Goal: Transaction & Acquisition: Download file/media

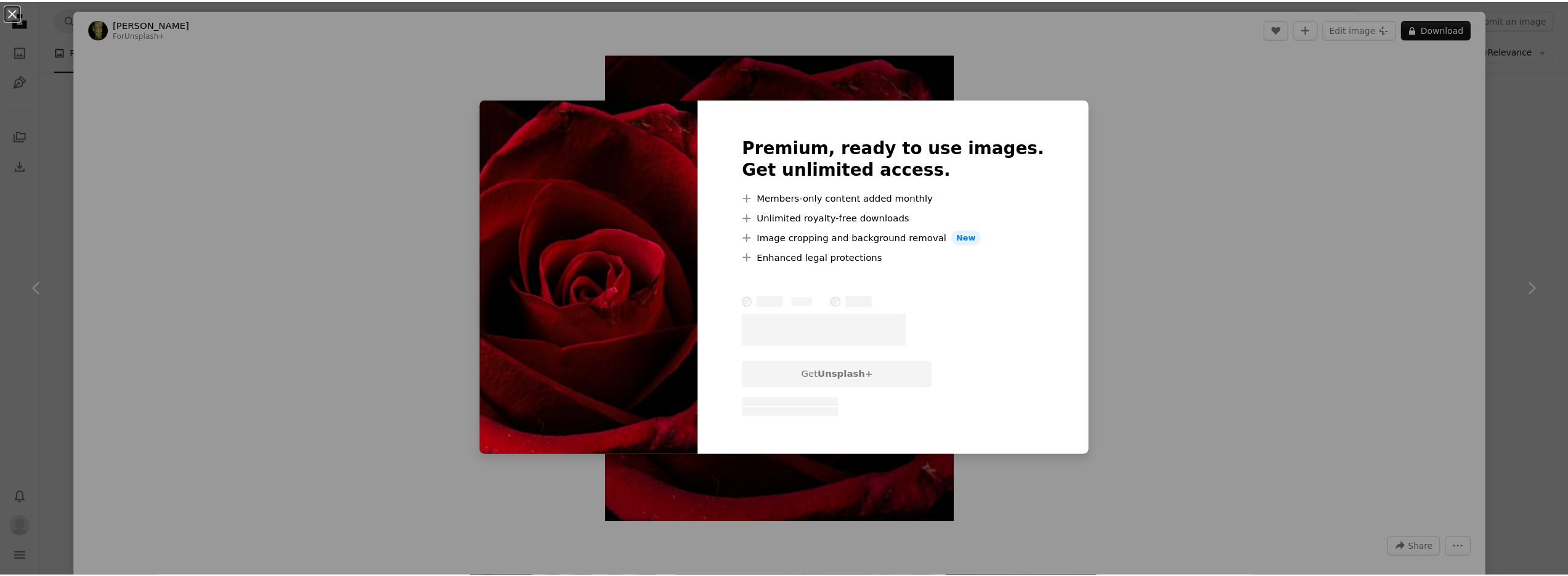
scroll to position [2008, 0]
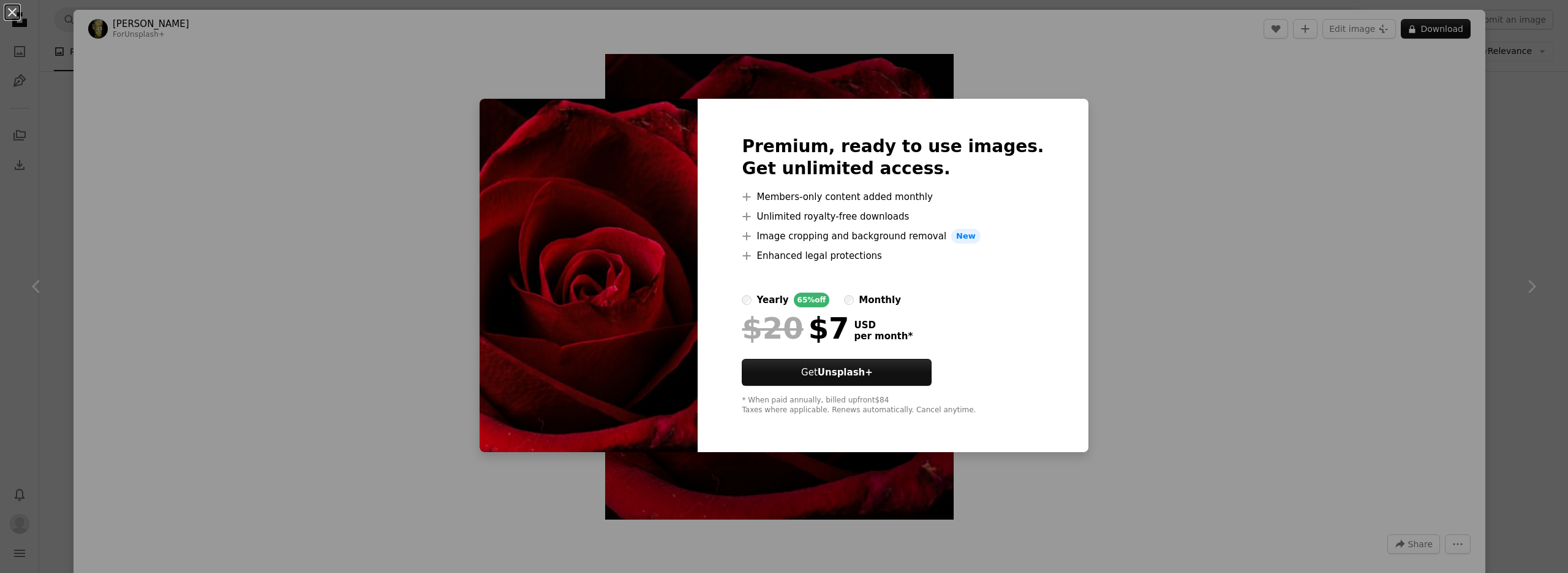
click at [1501, 180] on div "An X shape Premium, ready to use images. Get unlimited access. A plus sign Memb…" at bounding box center [784, 286] width 1568 height 573
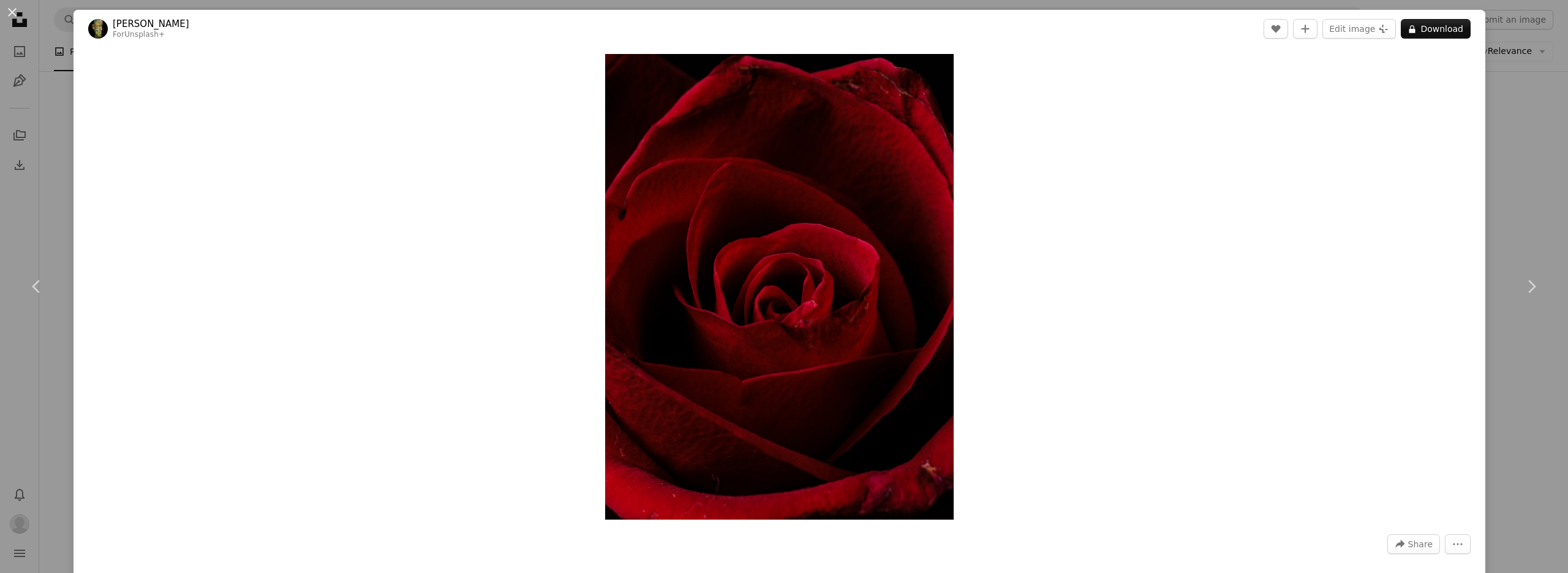
click at [1523, 182] on div "An X shape Chevron left Chevron right engin akyurt For Unsplash+ A heart A plus…" at bounding box center [784, 286] width 1568 height 573
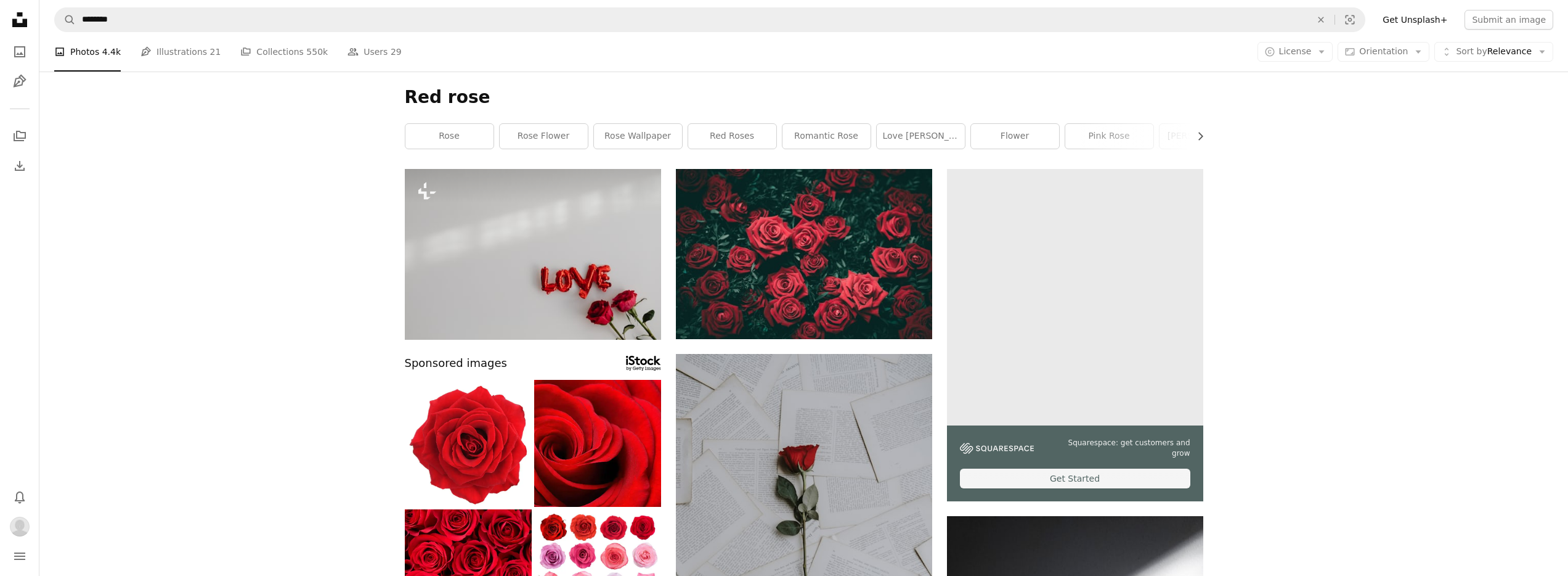
scroll to position [107, 0]
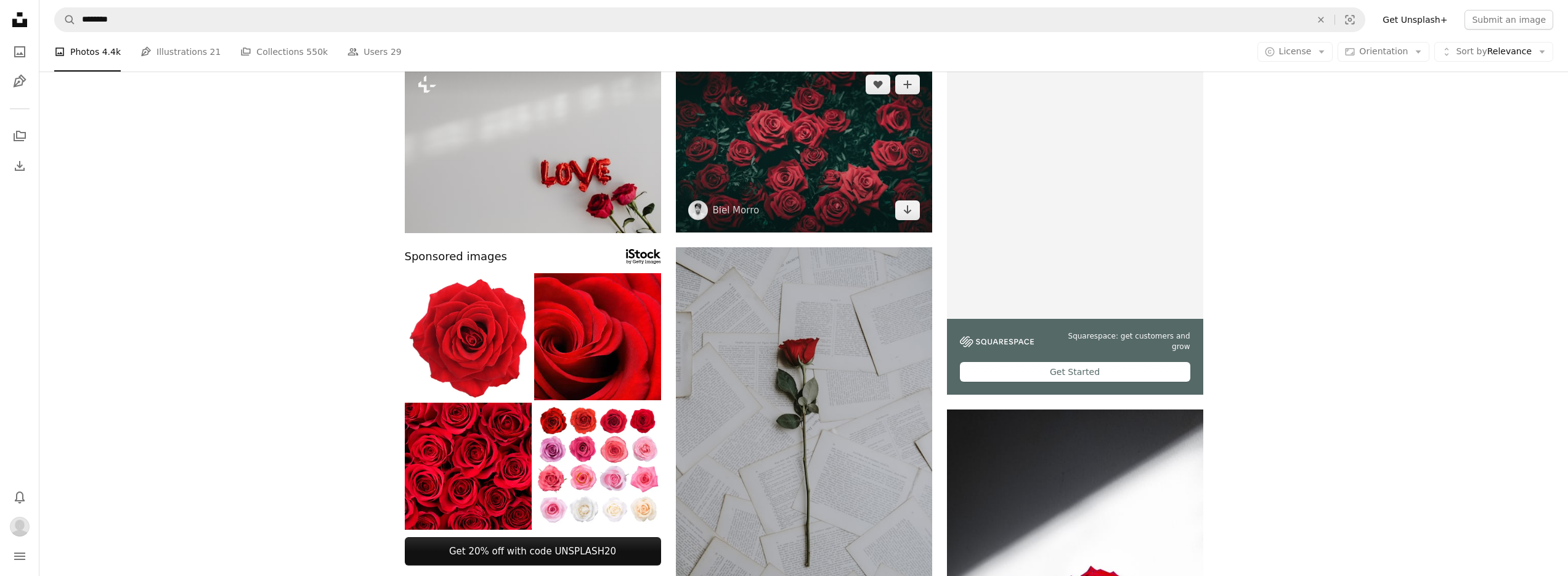
click at [893, 138] on img at bounding box center [804, 147] width 257 height 170
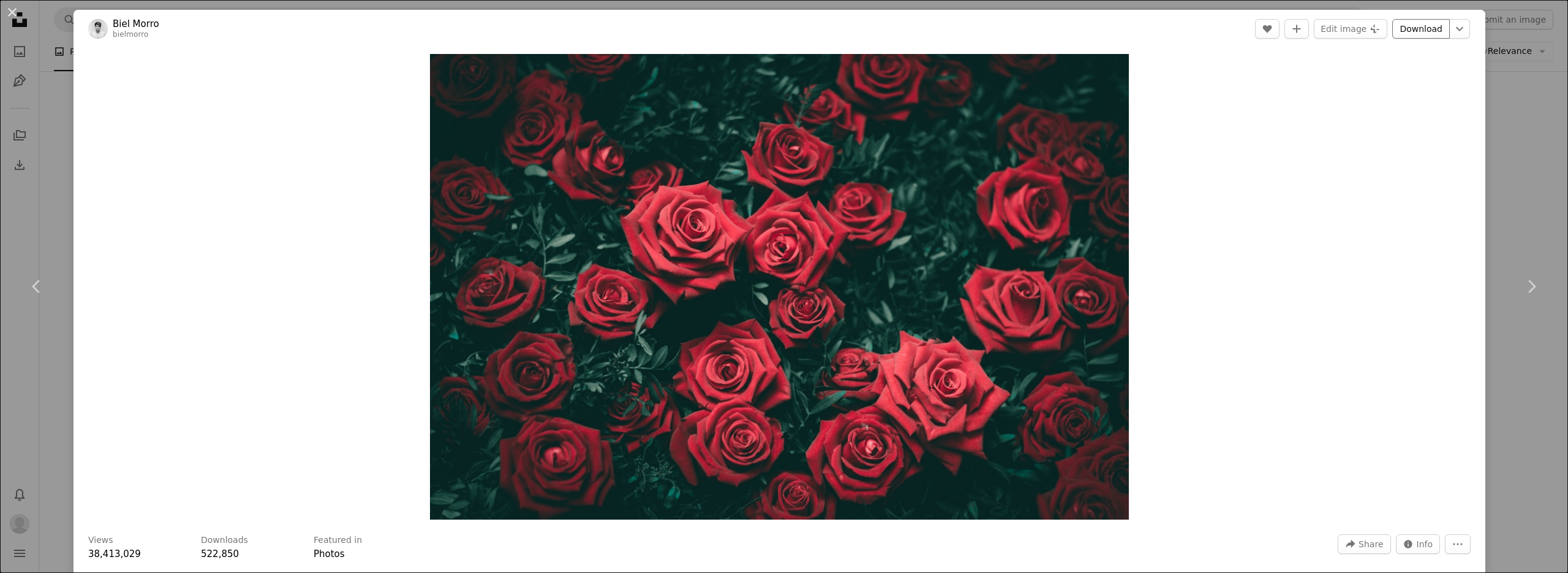
click at [1417, 35] on link "Download" at bounding box center [1421, 28] width 58 height 20
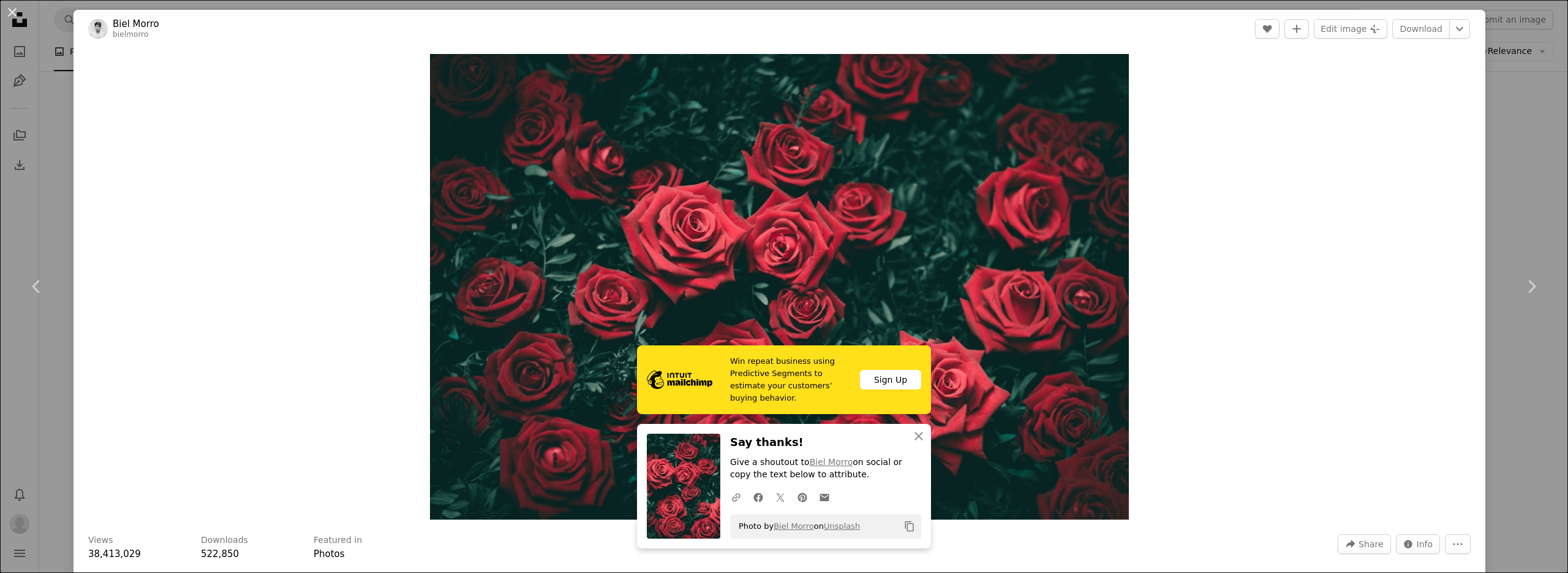
click at [1529, 168] on div "An X shape Chevron left Chevron right Biel Morro bielmorro A heart A plus sign …" at bounding box center [784, 286] width 1568 height 573
